Goal: Information Seeking & Learning: Learn about a topic

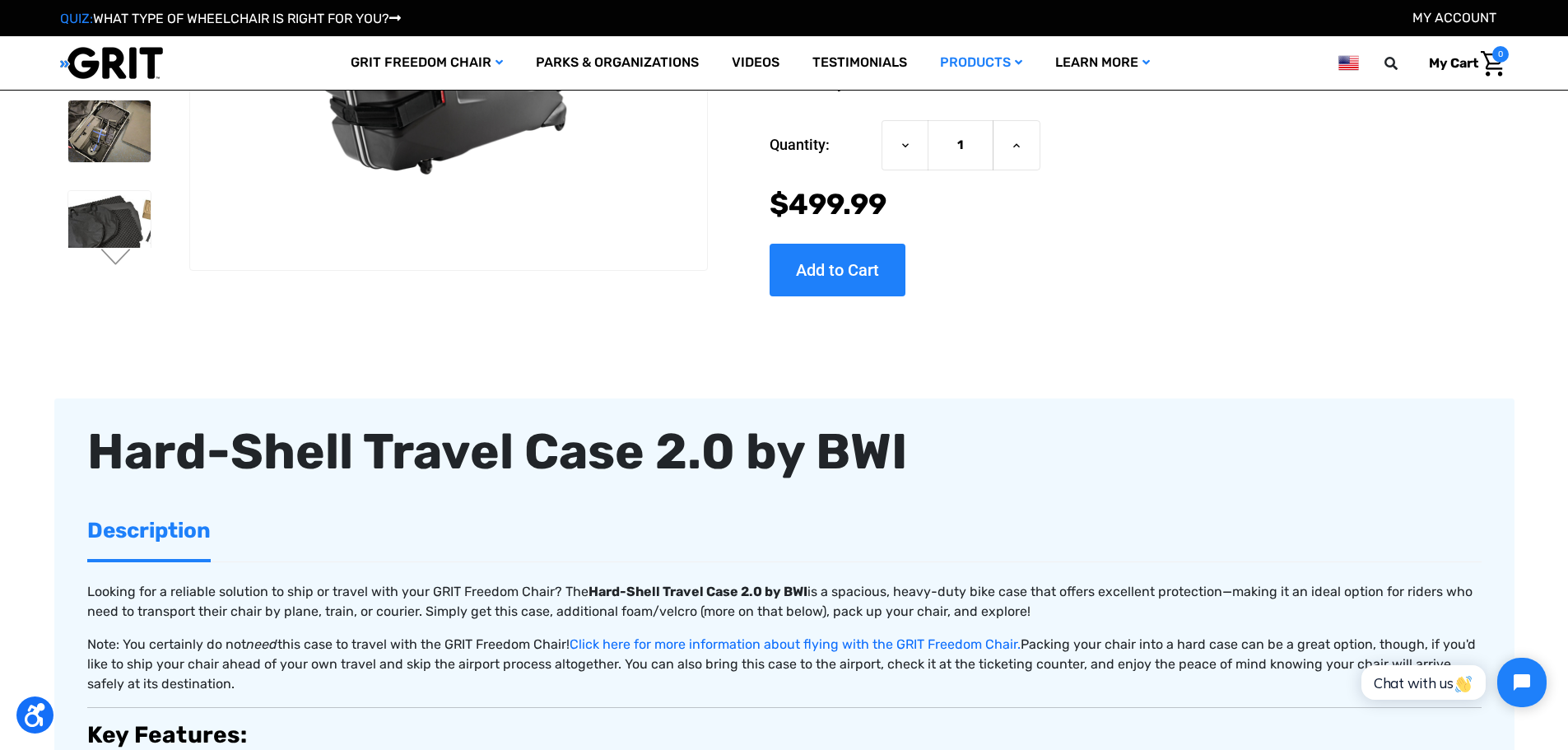
scroll to position [329, 0]
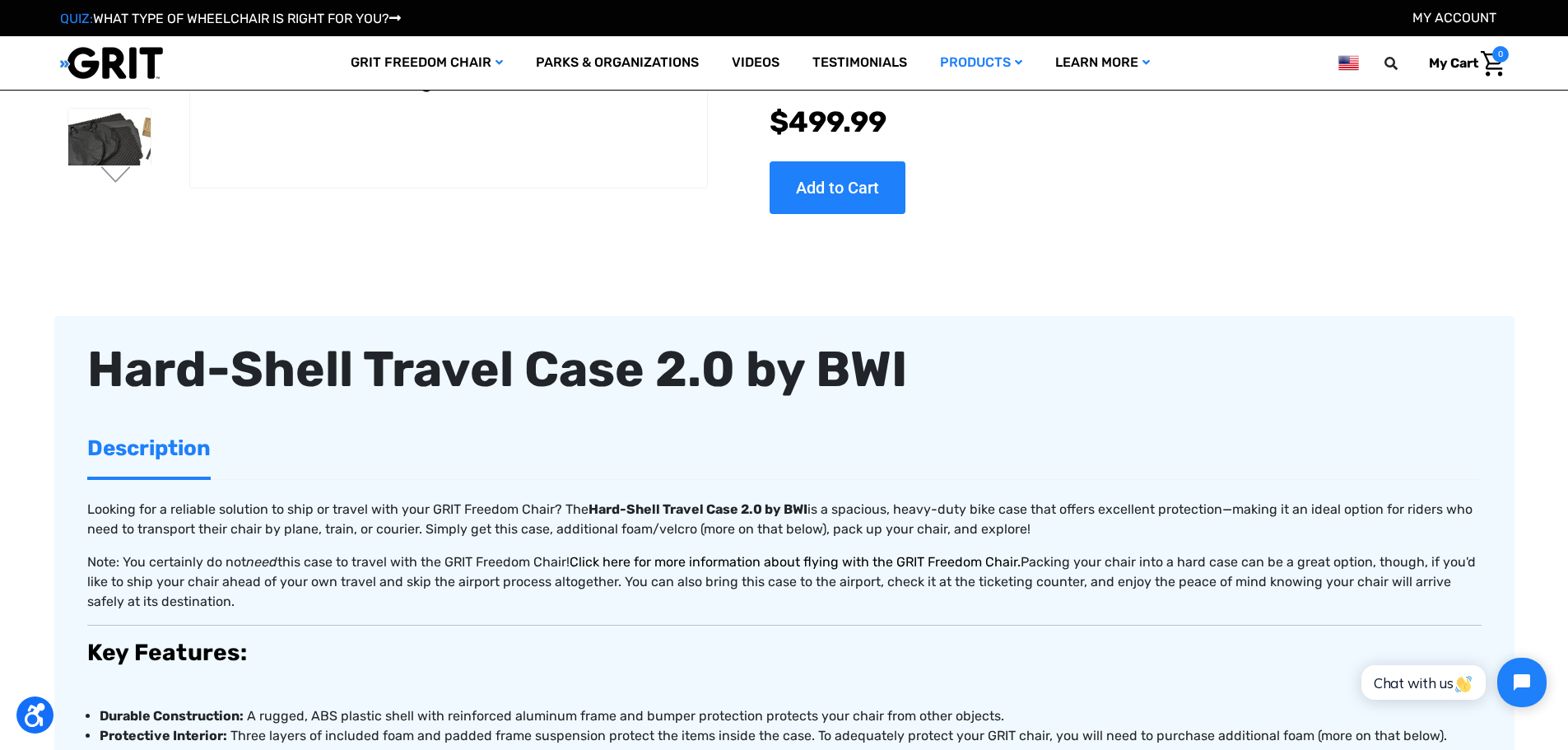
click at [595, 561] on link "Click here for more information about flying with the GRIT Freedom Chair." at bounding box center [795, 562] width 451 height 15
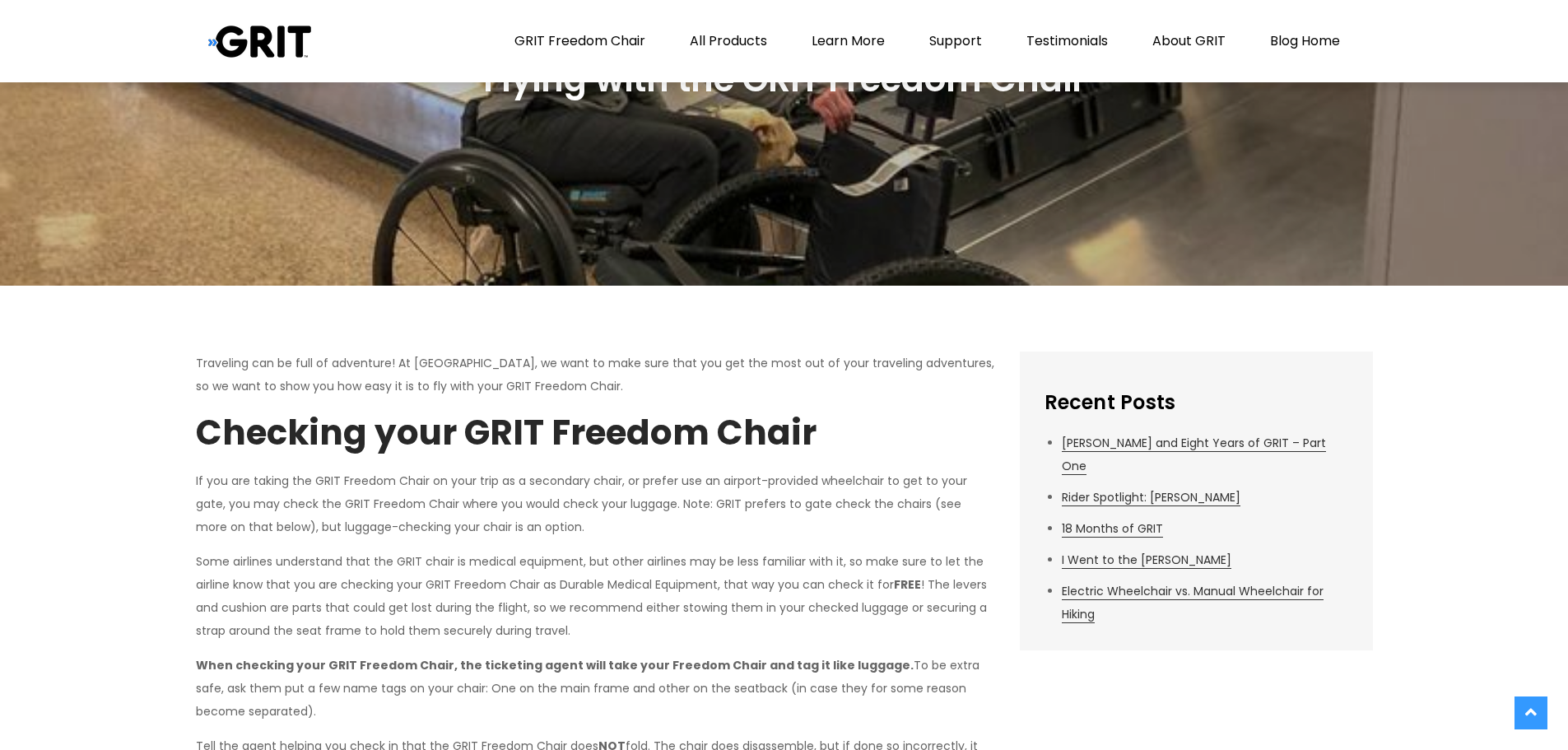
scroll to position [247, 0]
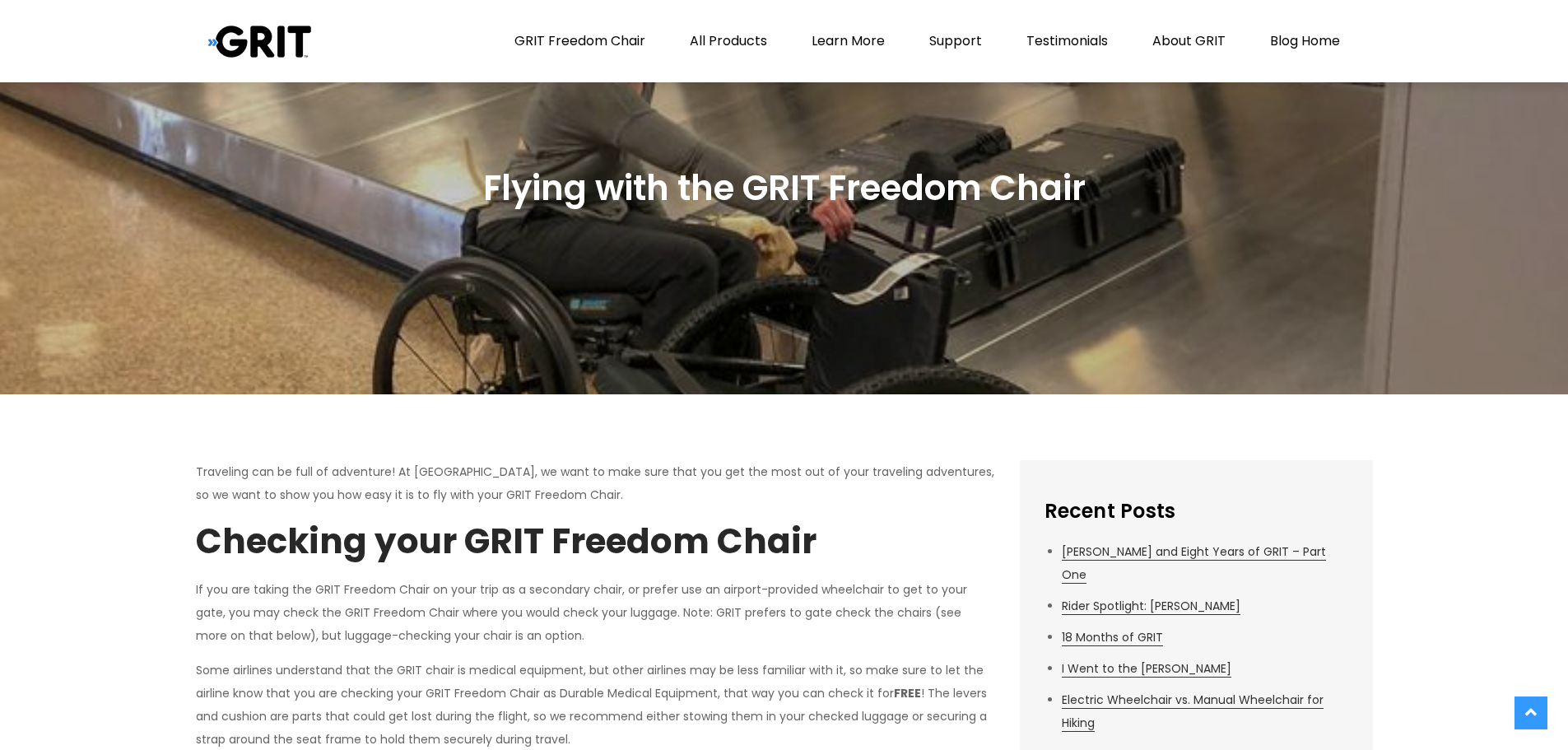
scroll to position [0, 0]
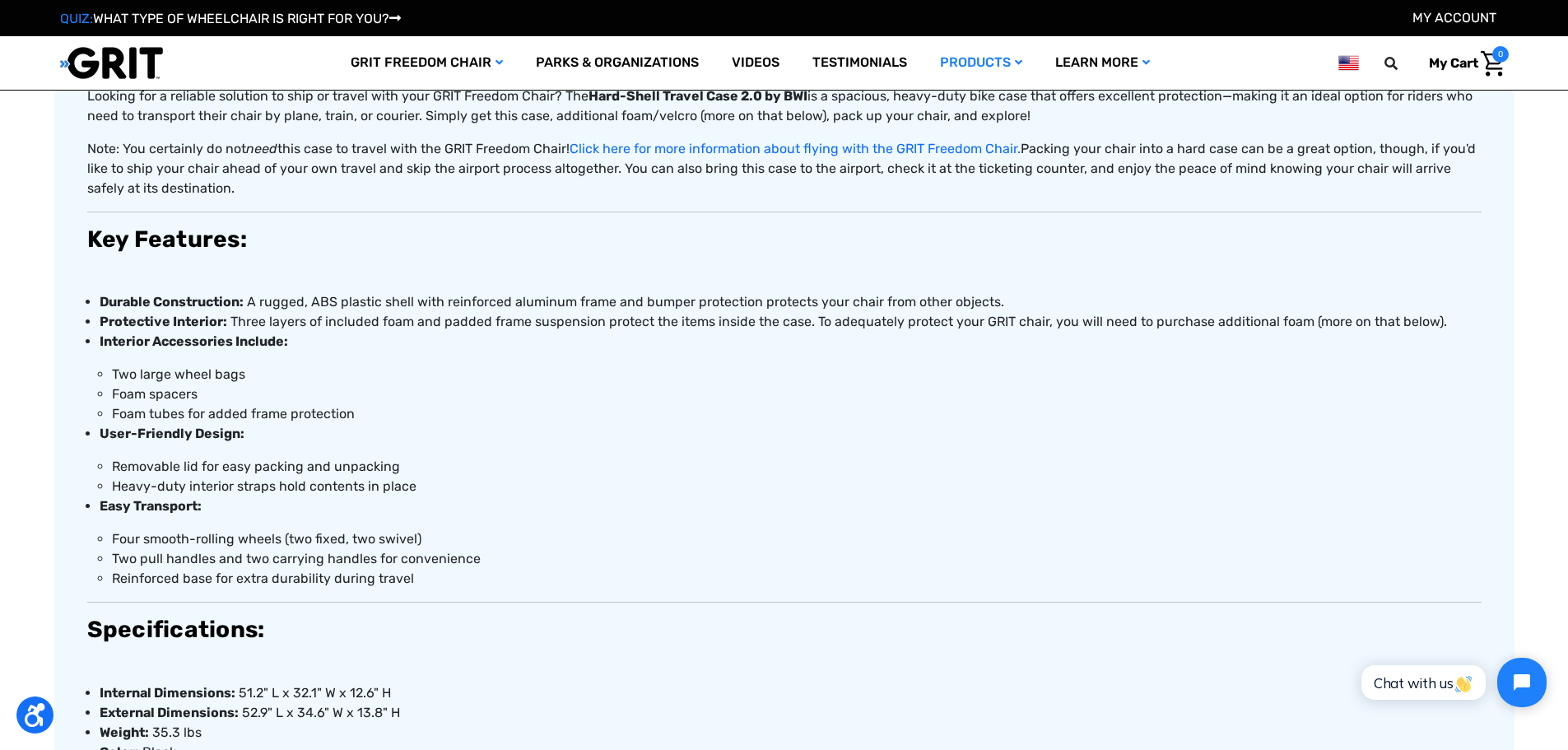
scroll to position [920, 0]
